Goal: Task Accomplishment & Management: Manage account settings

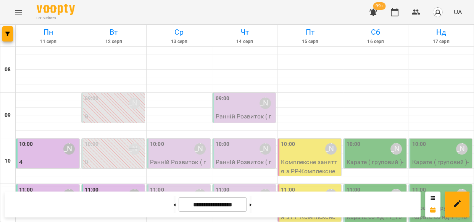
scroll to position [443, 0]
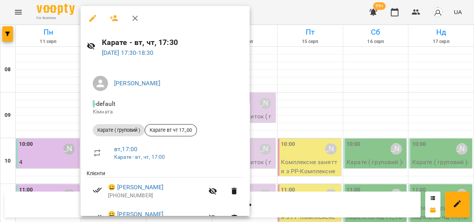
click at [328, 6] on div at bounding box center [237, 111] width 474 height 222
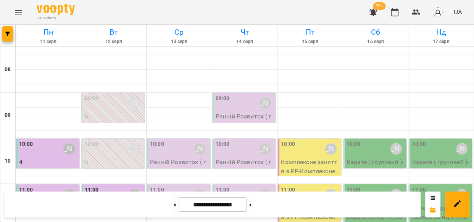
click at [375, 13] on icon "button" at bounding box center [373, 12] width 8 height 7
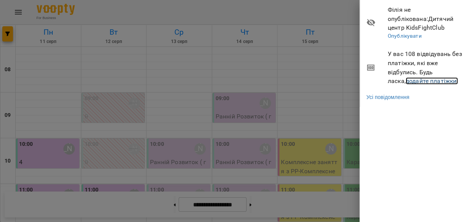
click at [406, 79] on link "додайте платіжки!" at bounding box center [432, 80] width 53 height 7
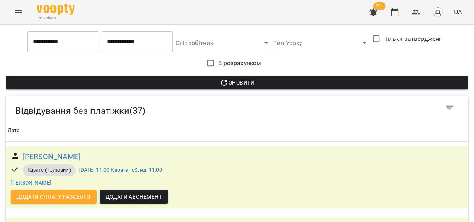
scroll to position [1054, 0]
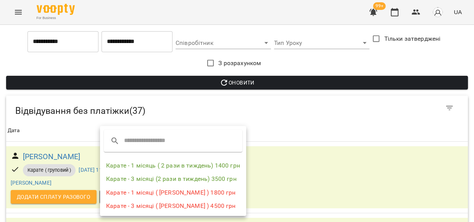
click at [47, 149] on div at bounding box center [237, 111] width 474 height 222
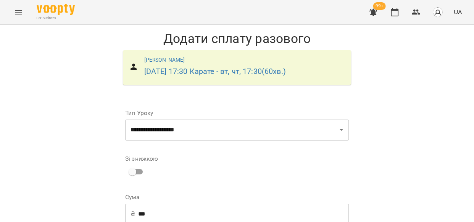
scroll to position [122, 0]
drag, startPoint x: 334, startPoint y: 141, endPoint x: 324, endPoint y: 140, distance: 9.9
select select "****"
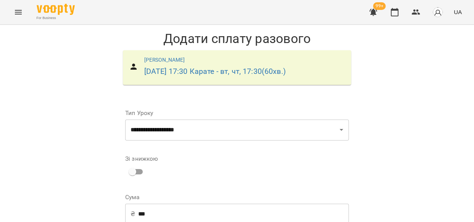
click at [244, 164] on div "**********" at bounding box center [237, 220] width 227 height 234
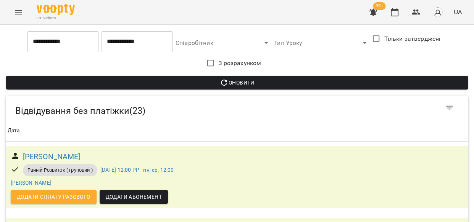
click at [16, 12] on icon "Menu" at bounding box center [18, 12] width 7 height 5
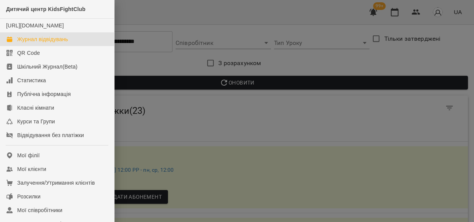
click at [26, 43] on div "Журнал відвідувань" at bounding box center [42, 39] width 51 height 8
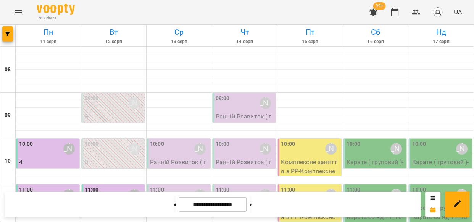
scroll to position [445, 0]
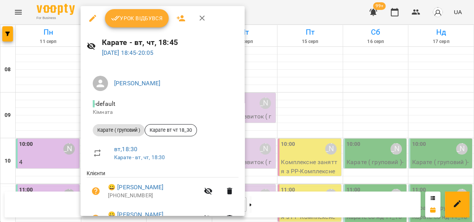
click at [149, 16] on span "Урок відбувся" at bounding box center [137, 18] width 52 height 9
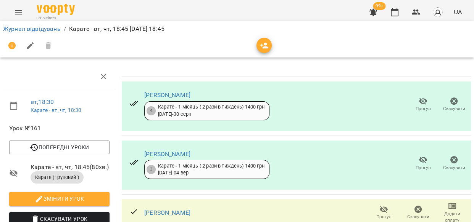
scroll to position [119, 0]
click at [376, 214] on span "Прогул" at bounding box center [383, 217] width 15 height 6
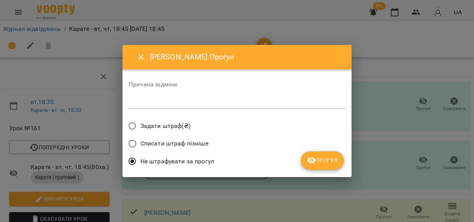
click at [324, 157] on span "Прогул" at bounding box center [322, 160] width 31 height 9
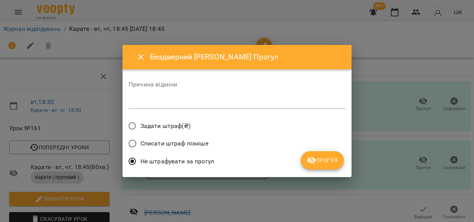
click at [328, 156] on span "Прогул" at bounding box center [322, 160] width 31 height 9
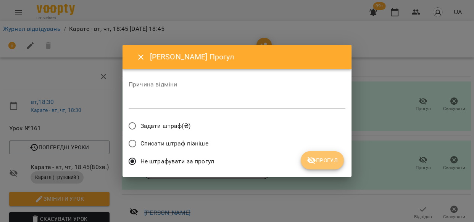
click at [335, 164] on span "Прогул" at bounding box center [322, 160] width 31 height 9
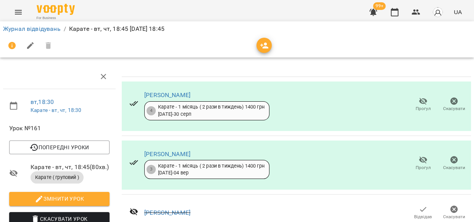
scroll to position [343, 0]
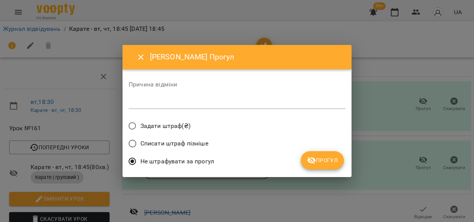
click at [318, 161] on span "Прогул" at bounding box center [322, 160] width 31 height 9
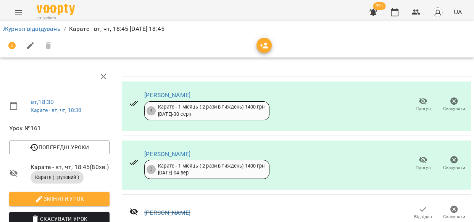
scroll to position [446, 0]
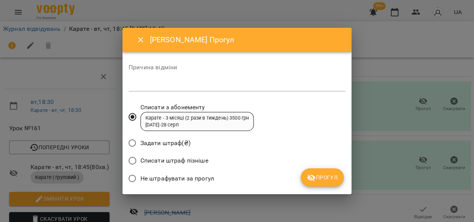
click at [330, 175] on span "Прогул" at bounding box center [322, 177] width 31 height 9
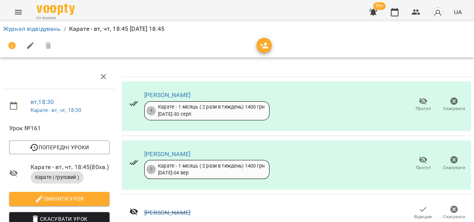
scroll to position [559, 0]
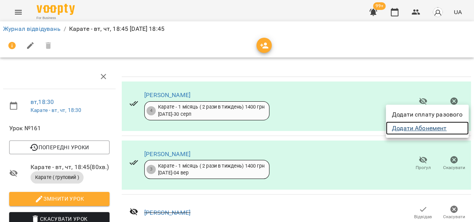
click at [435, 127] on link "Додати Абонемент" at bounding box center [427, 129] width 83 height 14
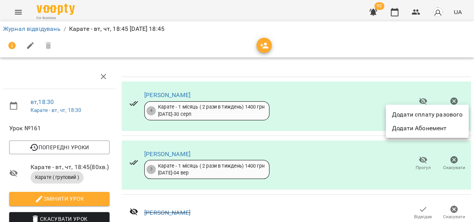
click at [379, 146] on div at bounding box center [237, 111] width 474 height 222
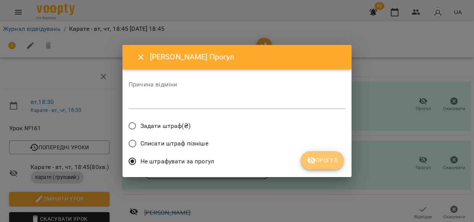
click at [328, 159] on span "Прогул" at bounding box center [322, 160] width 31 height 9
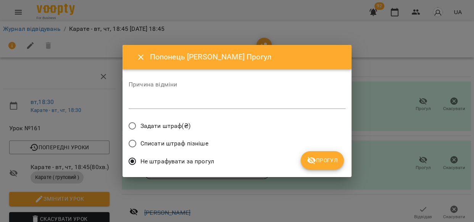
click at [329, 159] on span "Прогул" at bounding box center [322, 160] width 31 height 9
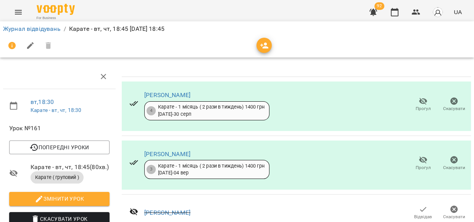
scroll to position [559, 3]
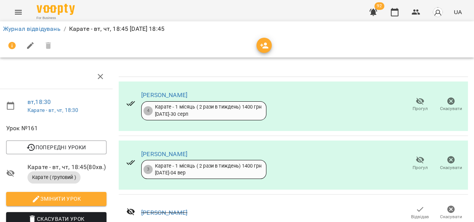
drag, startPoint x: 467, startPoint y: 149, endPoint x: 463, endPoint y: 167, distance: 18.8
drag, startPoint x: 465, startPoint y: 143, endPoint x: 465, endPoint y: 150, distance: 6.5
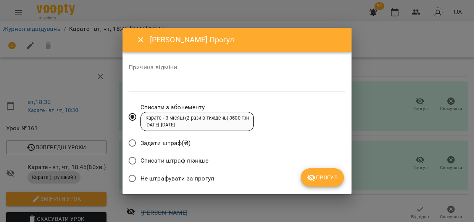
click at [332, 178] on span "Прогул" at bounding box center [322, 177] width 31 height 9
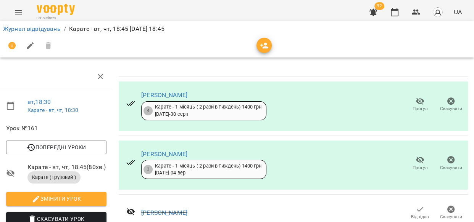
scroll to position [743, 3]
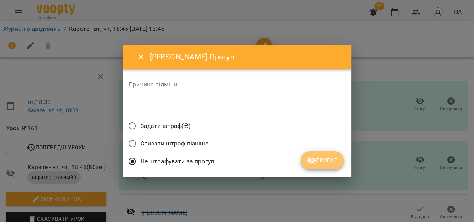
click at [328, 164] on span "Прогул" at bounding box center [322, 160] width 31 height 9
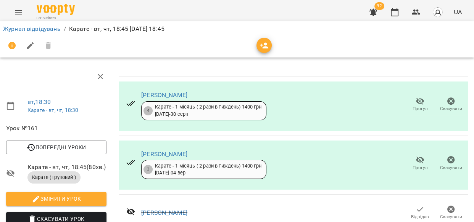
scroll to position [854, 3]
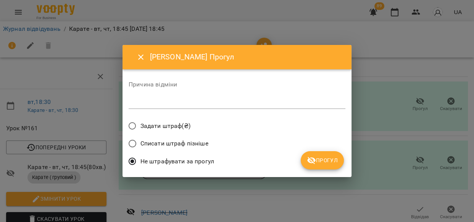
click at [324, 155] on button "Прогул" at bounding box center [322, 160] width 43 height 18
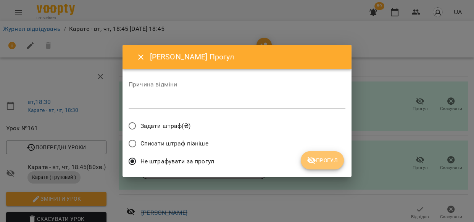
click at [325, 167] on button "Прогул" at bounding box center [322, 160] width 43 height 18
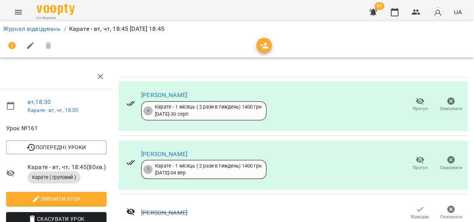
scroll to position [955, 3]
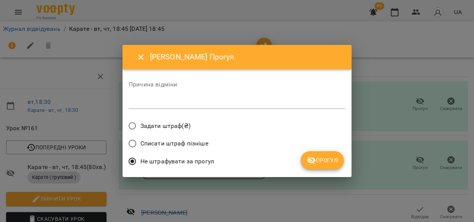
drag, startPoint x: 294, startPoint y: 161, endPoint x: 300, endPoint y: 161, distance: 6.1
click at [294, 161] on div "Не штрафувати за прогул" at bounding box center [237, 163] width 217 height 18
click at [308, 163] on icon "submit" at bounding box center [311, 160] width 9 height 9
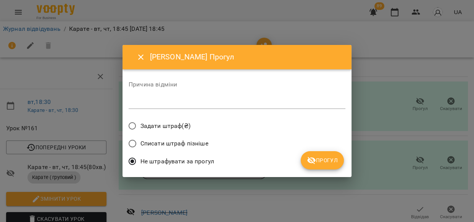
click at [328, 160] on span "Прогул" at bounding box center [322, 160] width 31 height 9
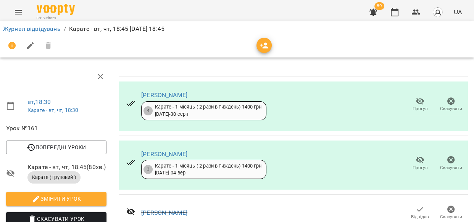
scroll to position [0, 3]
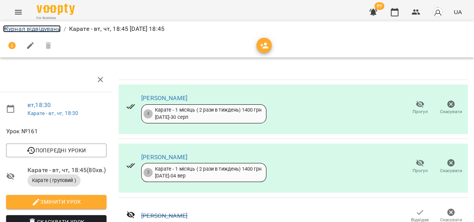
click at [23, 29] on link "Журнал відвідувань" at bounding box center [32, 28] width 58 height 7
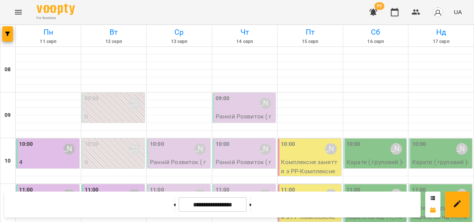
scroll to position [443, 0]
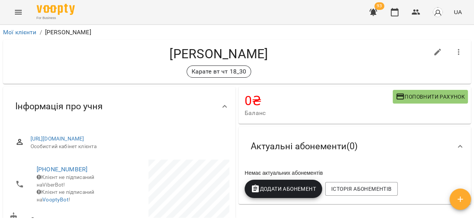
click at [290, 188] on span "Додати Абонемент" at bounding box center [283, 189] width 65 height 9
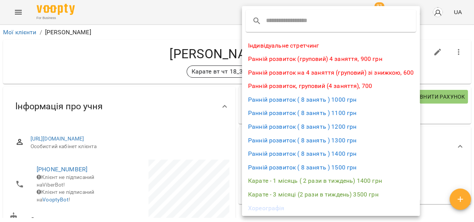
click at [343, 180] on li "Карате - 1 місяць ( 2 рази в тиждень) 1400 грн" at bounding box center [331, 181] width 178 height 14
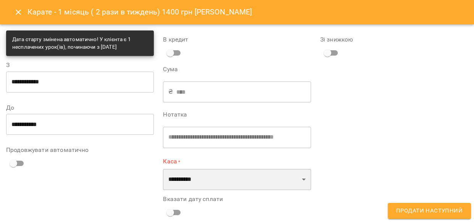
click at [299, 178] on select "**********" at bounding box center [237, 179] width 148 height 21
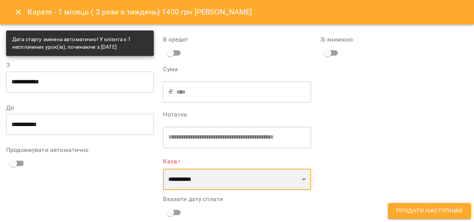
click at [300, 179] on select "**********" at bounding box center [237, 179] width 148 height 21
select select "****"
click at [163, 169] on select "**********" at bounding box center [237, 179] width 148 height 21
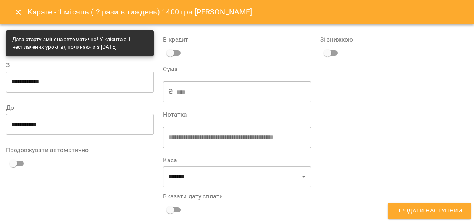
scroll to position [7, 0]
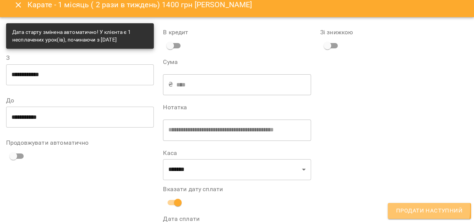
click at [401, 209] on span "Продати наступний" at bounding box center [429, 211] width 66 height 10
